Goal: Book appointment/travel/reservation

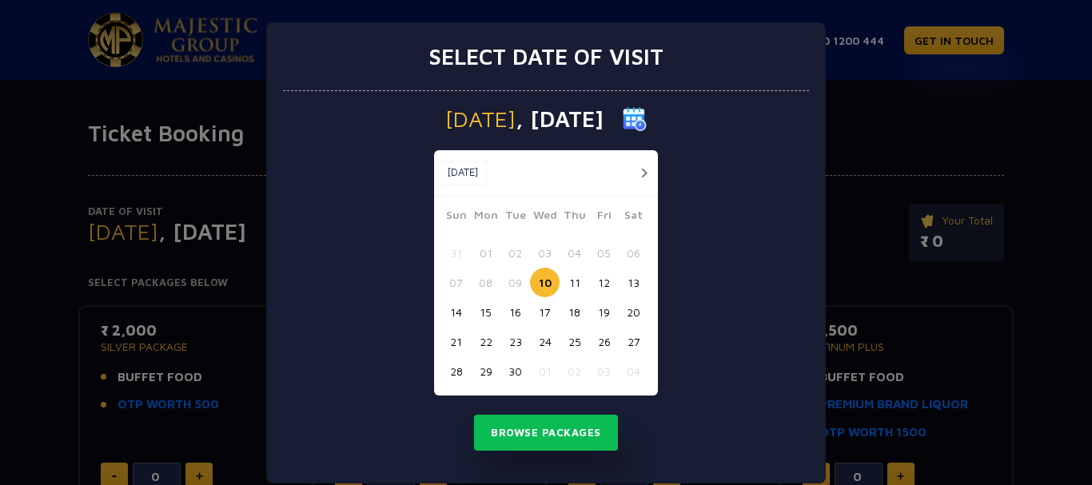
click at [637, 177] on button "button" at bounding box center [644, 173] width 20 height 20
click at [624, 177] on button "button" at bounding box center [614, 173] width 20 height 20
click at [637, 177] on button "button" at bounding box center [644, 173] width 20 height 20
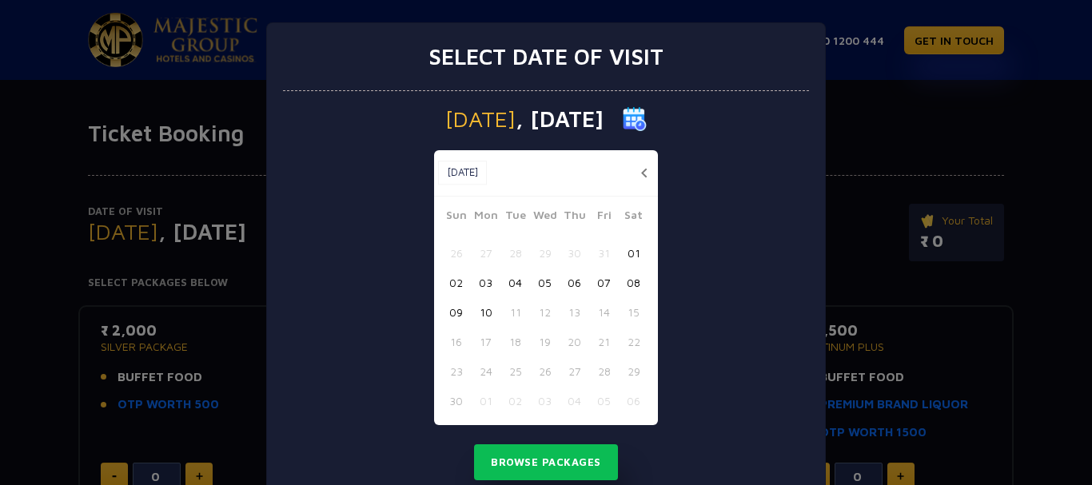
click at [636, 173] on button "button" at bounding box center [644, 173] width 20 height 20
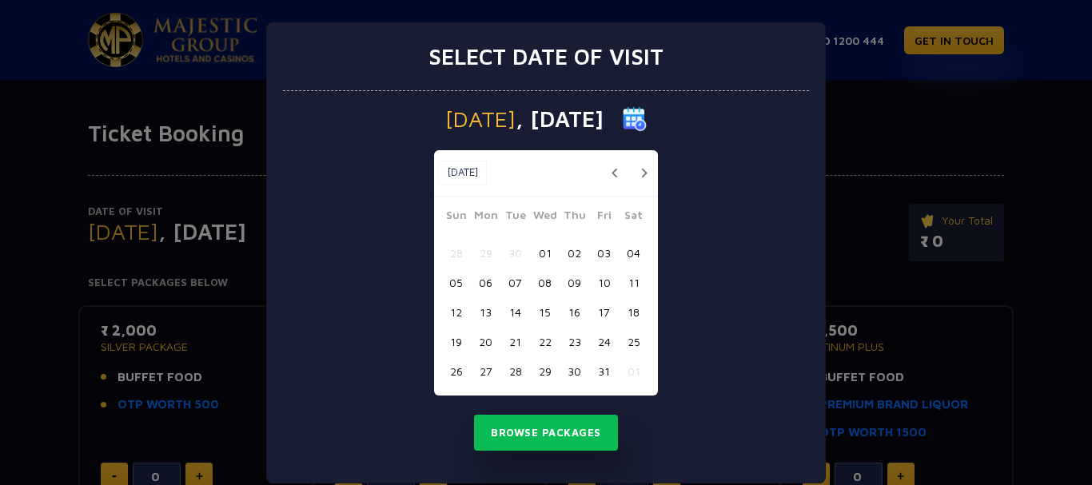
click at [636, 173] on button "button" at bounding box center [644, 173] width 20 height 20
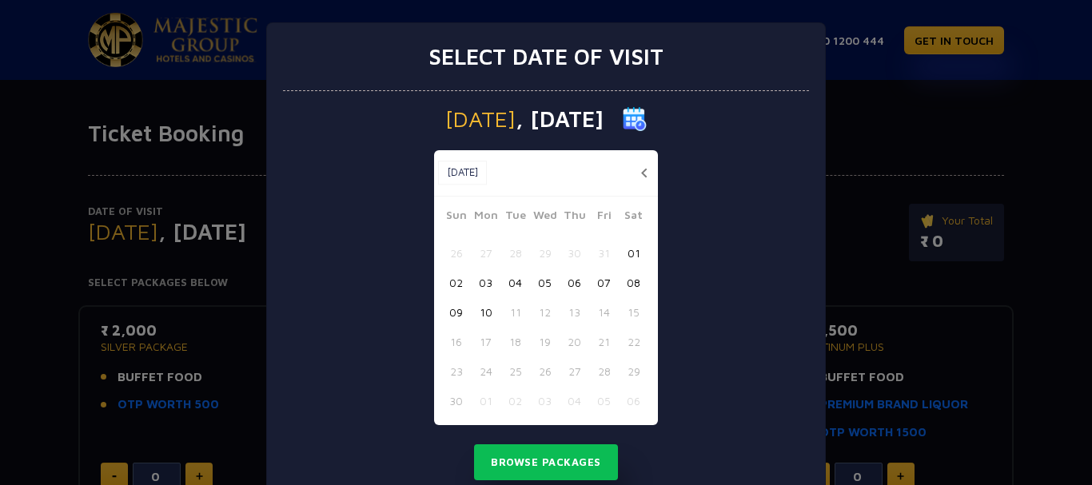
click at [636, 173] on button "button" at bounding box center [644, 173] width 20 height 20
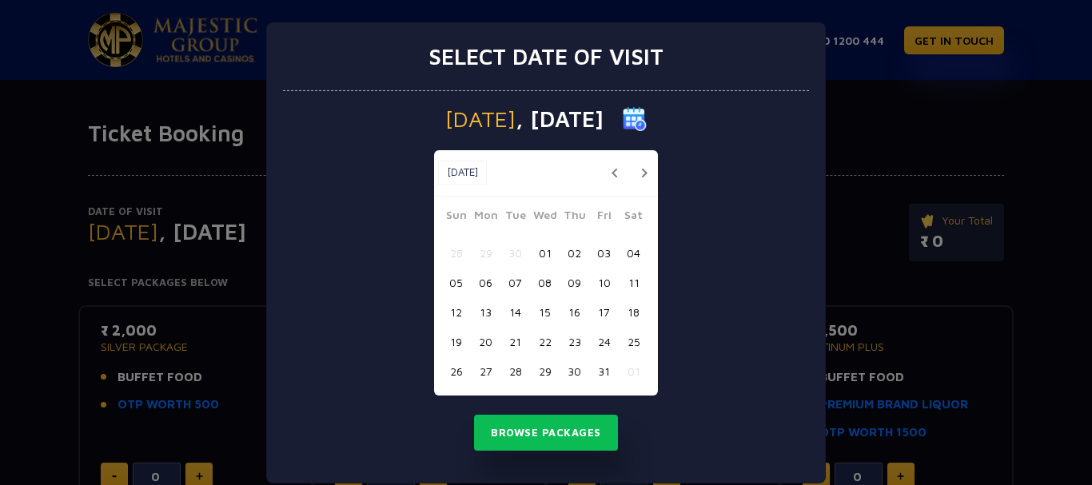
click at [636, 173] on button "button" at bounding box center [644, 173] width 20 height 20
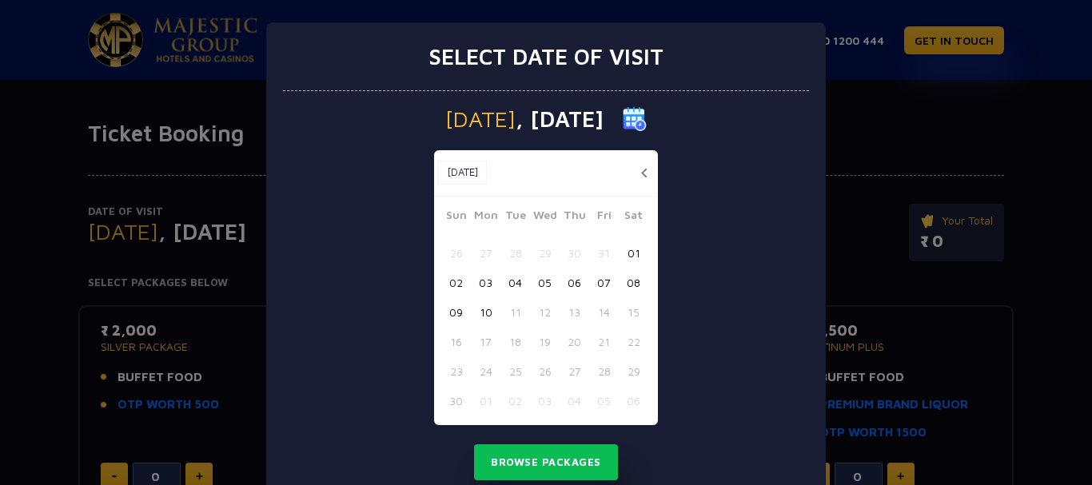
click at [635, 173] on button "button" at bounding box center [644, 173] width 20 height 20
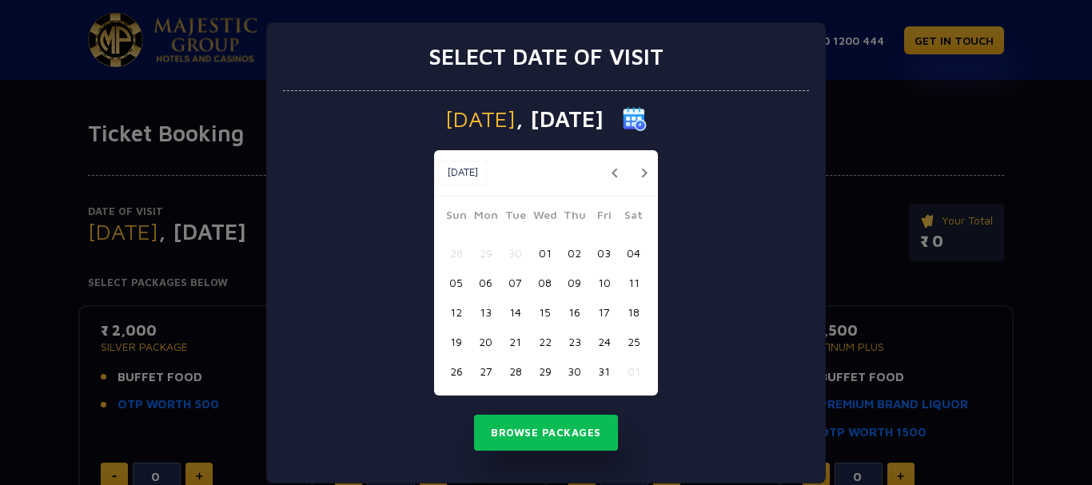
click at [508, 342] on button "21" at bounding box center [515, 342] width 30 height 30
click at [524, 423] on button "Browse Packages" at bounding box center [546, 433] width 144 height 37
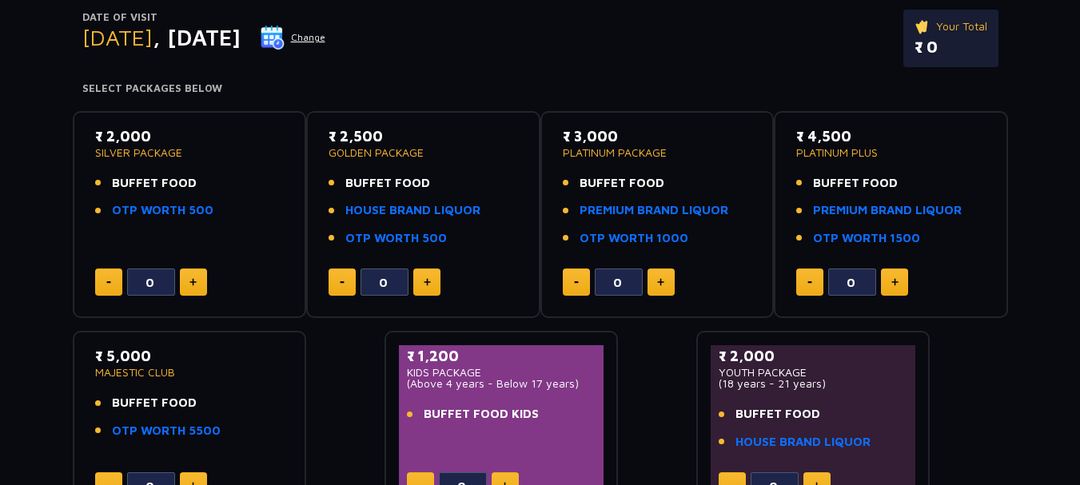
scroll to position [196, 0]
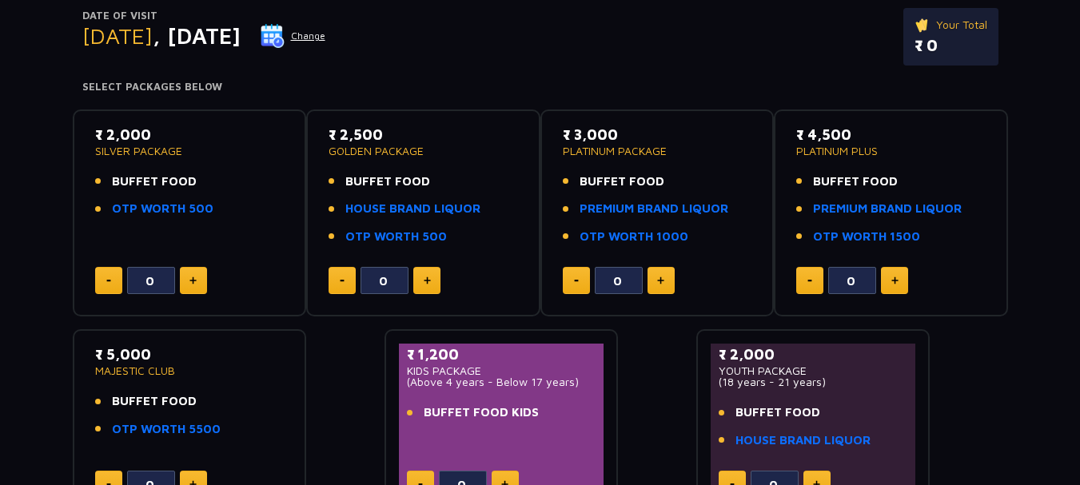
click at [188, 278] on button at bounding box center [193, 280] width 27 height 27
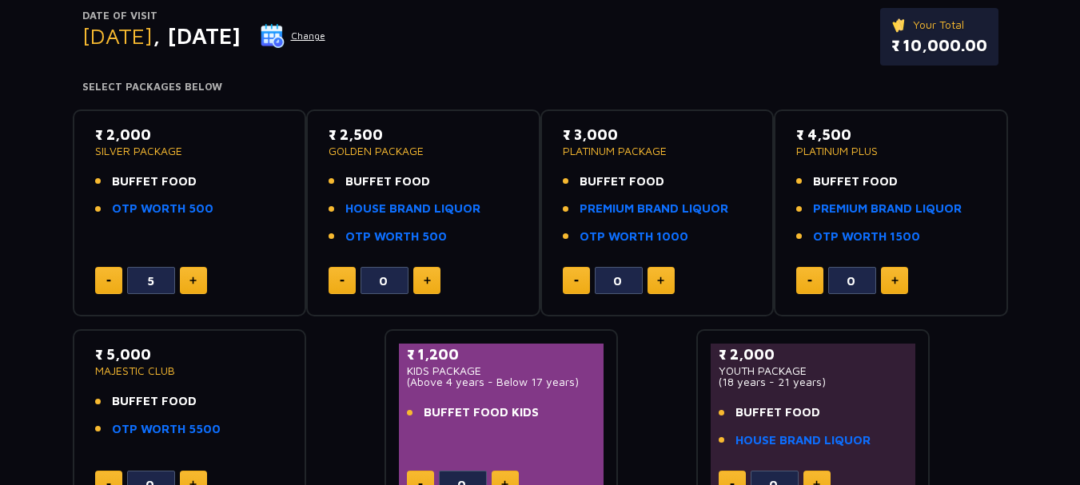
click at [188, 278] on button at bounding box center [193, 280] width 27 height 27
click at [99, 282] on button at bounding box center [108, 280] width 27 height 27
type input "5"
click at [421, 281] on button at bounding box center [426, 280] width 27 height 27
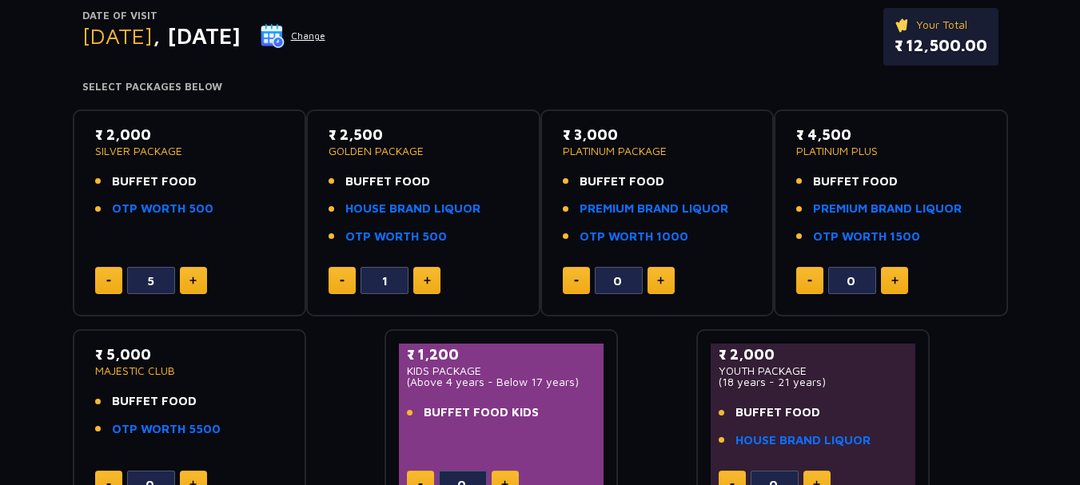
type input "2"
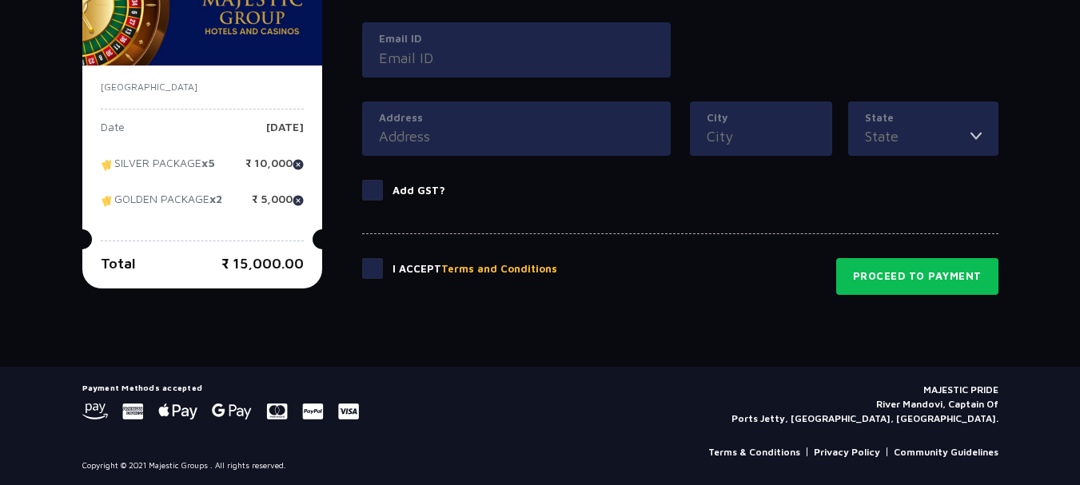
scroll to position [868, 0]
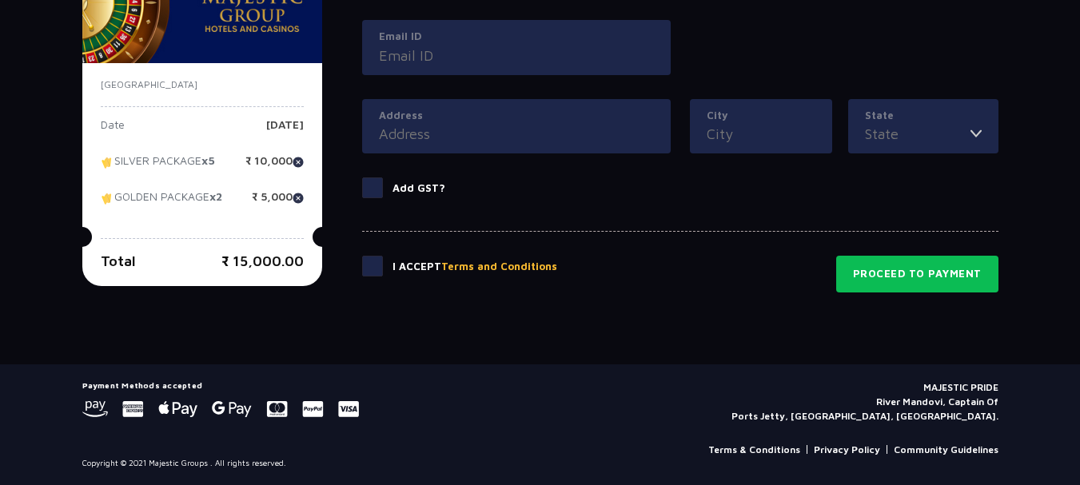
click at [371, 185] on span at bounding box center [372, 187] width 21 height 21
click at [0, 0] on input "Add GST?" at bounding box center [0, 0] width 0 height 0
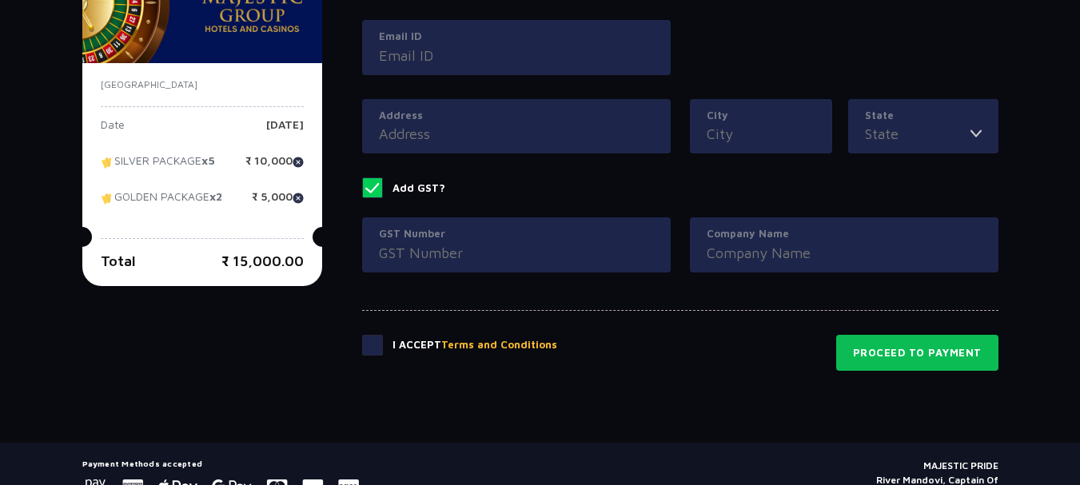
click at [371, 185] on span at bounding box center [372, 187] width 21 height 21
click at [0, 0] on input "Add GST?" at bounding box center [0, 0] width 0 height 0
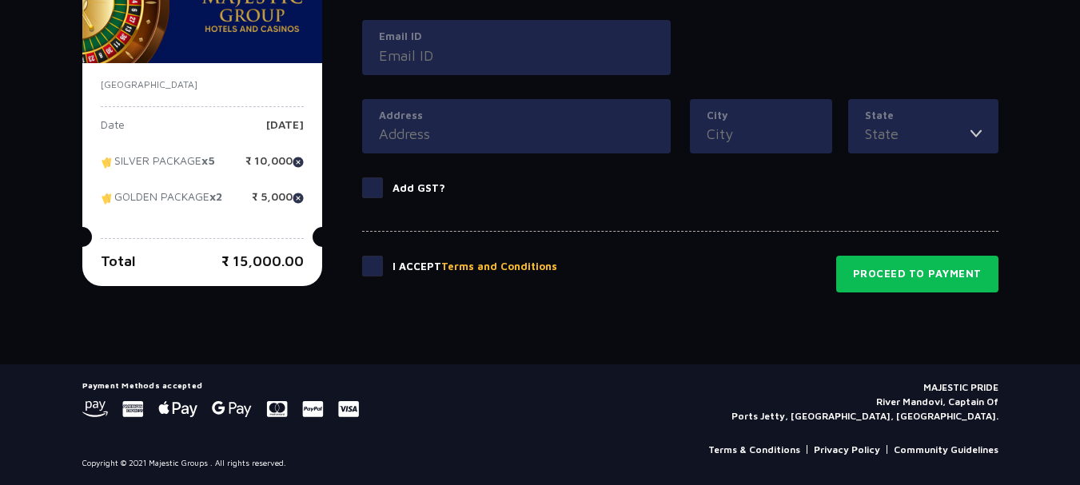
click at [371, 269] on span at bounding box center [372, 266] width 21 height 21
click at [0, 0] on input "checkbox" at bounding box center [0, 0] width 0 height 0
click at [515, 260] on button "Terms and Conditions" at bounding box center [499, 267] width 116 height 16
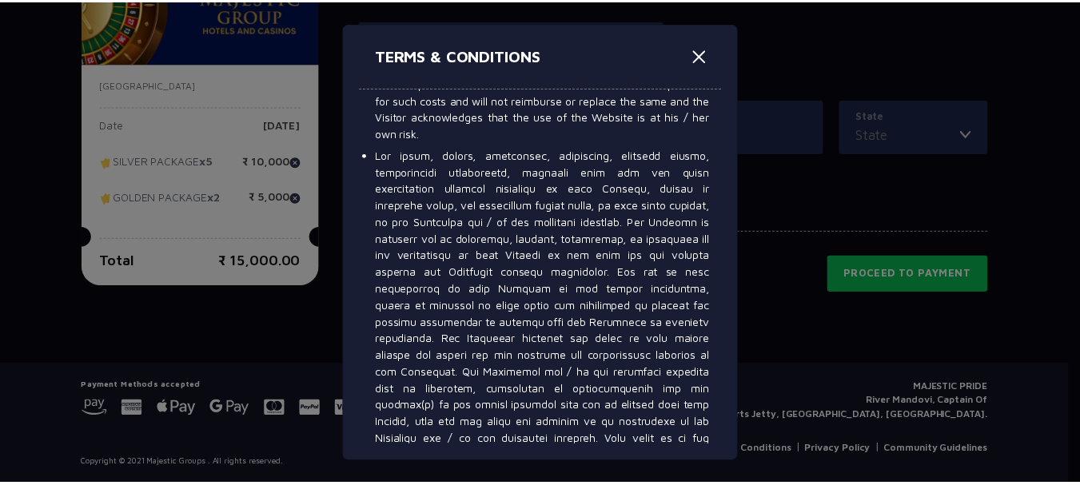
scroll to position [10001, 0]
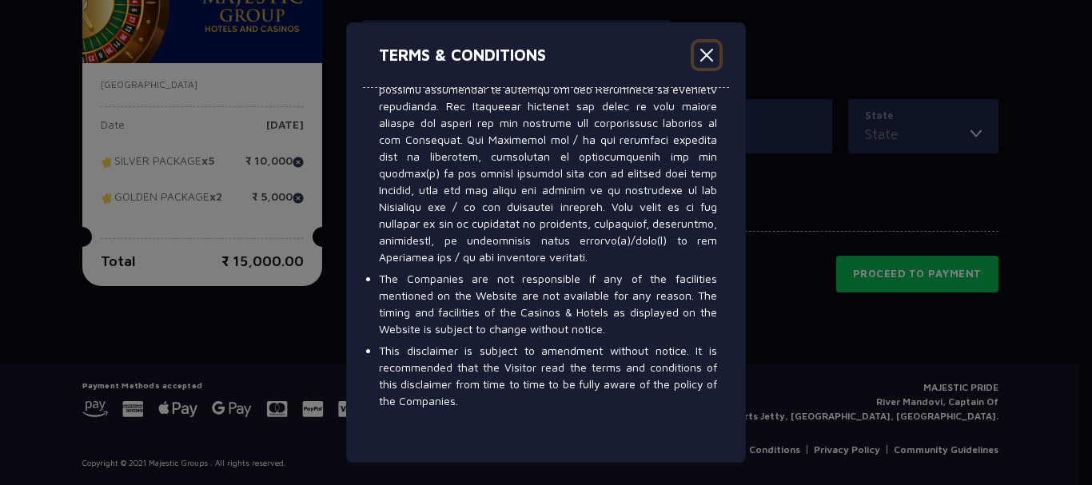
click at [703, 54] on button "Close" at bounding box center [707, 55] width 26 height 26
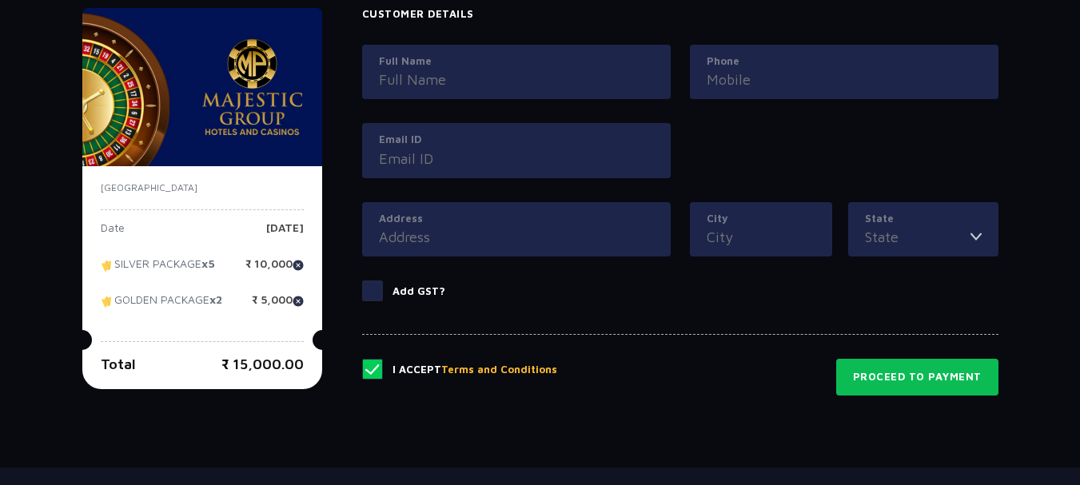
scroll to position [868, 0]
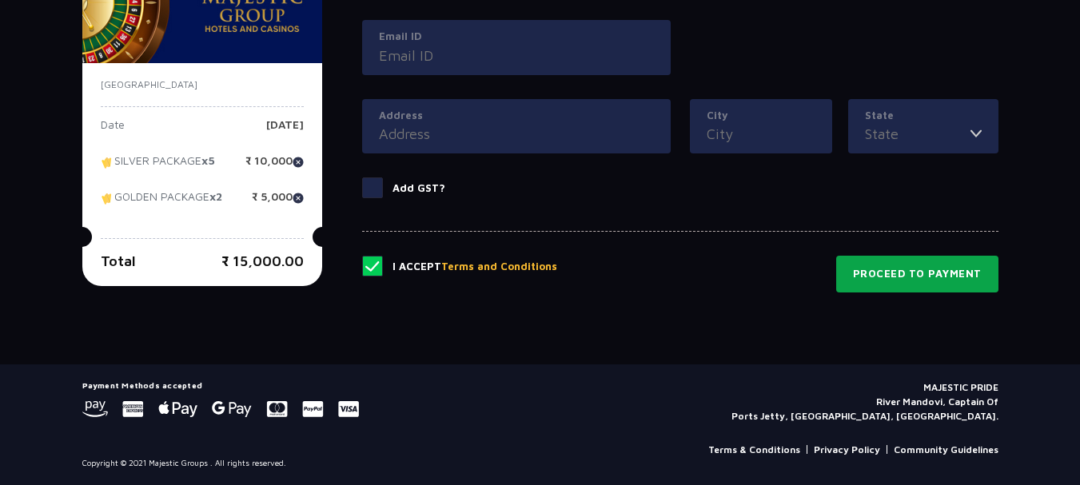
click at [862, 276] on button "Proceed to Payment" at bounding box center [917, 274] width 162 height 37
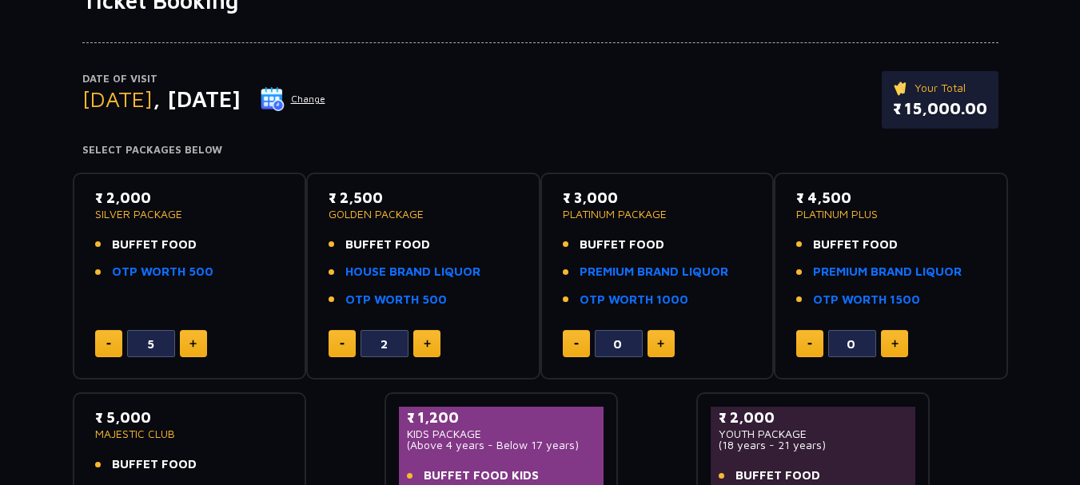
scroll to position [134, 0]
